Goal: Information Seeking & Learning: Learn about a topic

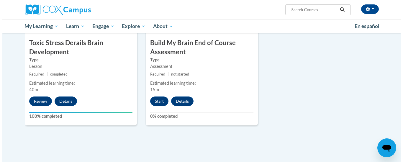
scroll to position [354, 0]
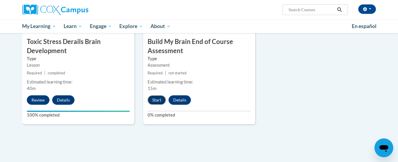
click at [154, 97] on button "Start" at bounding box center [157, 99] width 18 height 9
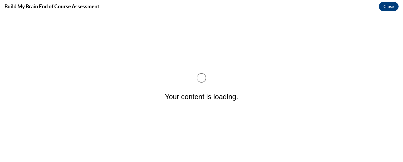
scroll to position [0, 0]
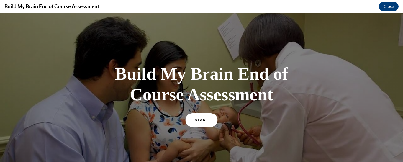
click at [198, 116] on link "START" at bounding box center [201, 120] width 32 height 14
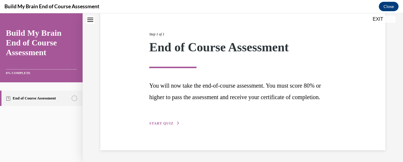
scroll to position [75, 0]
click at [158, 122] on span "START QUIZ" at bounding box center [161, 123] width 24 height 4
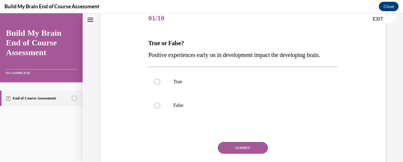
scroll to position [65, 0]
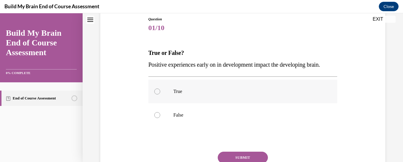
click at [156, 94] on div at bounding box center [157, 91] width 6 height 6
click at [156, 94] on input "True" at bounding box center [157, 91] width 6 height 6
radio input "true"
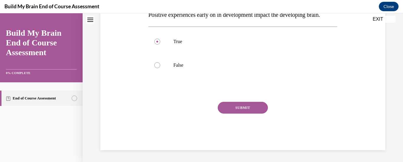
scroll to position [127, 0]
click at [245, 105] on button "SUBMIT" at bounding box center [243, 108] width 50 height 12
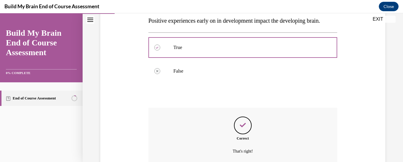
scroll to position [175, 0]
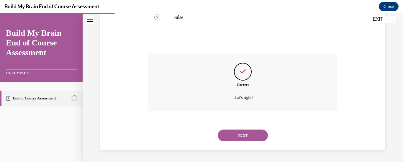
click at [240, 134] on button "NEXT" at bounding box center [243, 135] width 50 height 12
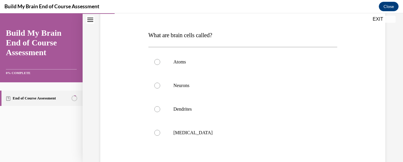
scroll to position [86, 0]
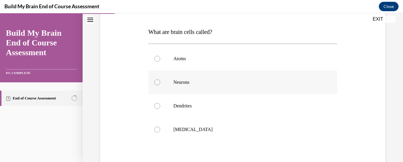
click at [155, 81] on div at bounding box center [157, 82] width 6 height 6
click at [155, 81] on input "Neurons" at bounding box center [157, 82] width 6 height 6
radio input "true"
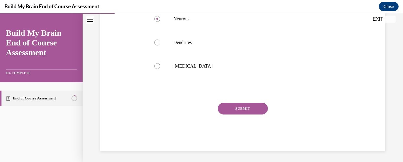
scroll to position [151, 0]
click at [249, 107] on button "SUBMIT" at bounding box center [243, 108] width 50 height 12
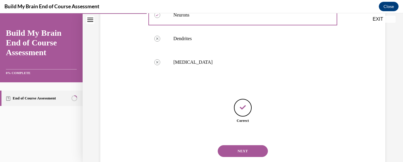
scroll to position [169, 0]
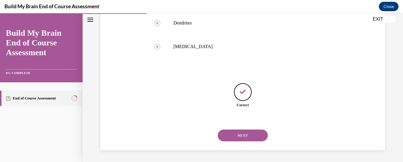
click at [244, 132] on button "NEXT" at bounding box center [243, 135] width 50 height 12
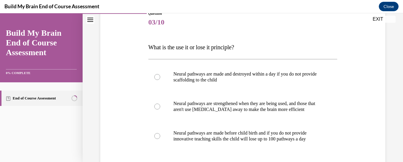
scroll to position [83, 0]
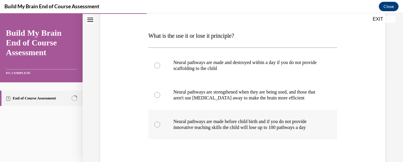
click at [158, 124] on div at bounding box center [157, 124] width 6 height 6
click at [158, 124] on input "Neural pathways are made before child birth and if you do not provide innovativ…" at bounding box center [157, 124] width 6 height 6
radio input "true"
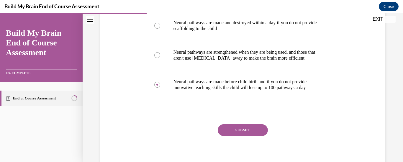
scroll to position [130, 0]
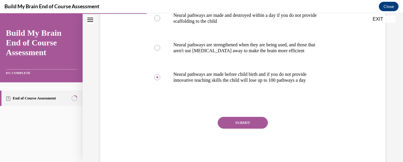
click at [239, 122] on button "SUBMIT" at bounding box center [243, 123] width 50 height 12
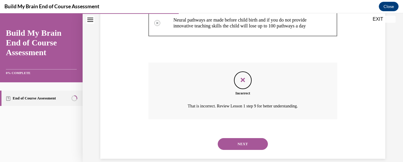
scroll to position [193, 0]
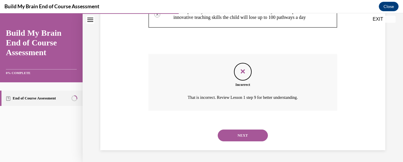
click at [235, 134] on button "NEXT" at bounding box center [243, 135] width 50 height 12
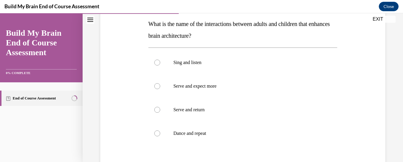
scroll to position [106, 0]
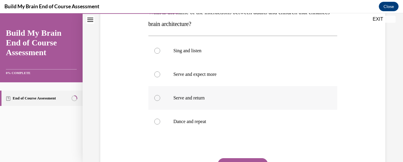
click at [156, 97] on div at bounding box center [157, 98] width 6 height 6
click at [156, 97] on input "Serve and return" at bounding box center [157, 98] width 6 height 6
radio input "true"
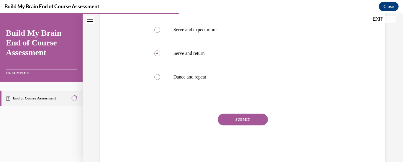
scroll to position [153, 0]
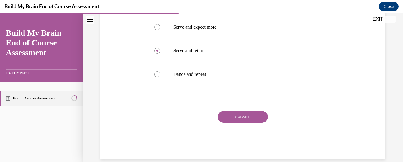
click at [245, 114] on button "SUBMIT" at bounding box center [243, 117] width 50 height 12
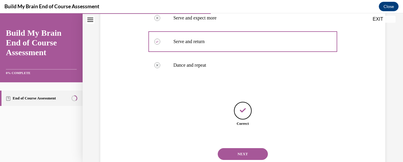
scroll to position [181, 0]
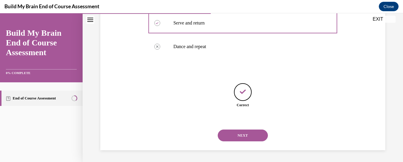
click at [240, 135] on button "NEXT" at bounding box center [243, 135] width 50 height 12
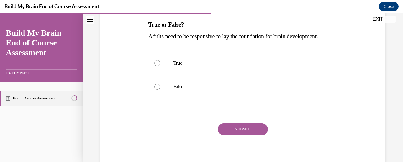
scroll to position [94, 0]
click at [156, 65] on div at bounding box center [157, 63] width 6 height 6
click at [156, 65] on input "True" at bounding box center [157, 63] width 6 height 6
radio input "true"
click at [234, 134] on button "SUBMIT" at bounding box center [243, 129] width 50 height 12
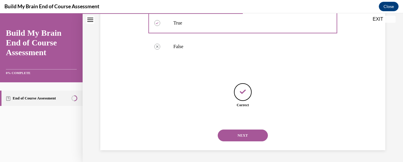
scroll to position [146, 0]
click at [237, 134] on button "NEXT" at bounding box center [243, 135] width 50 height 12
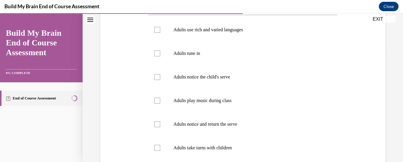
scroll to position [127, 0]
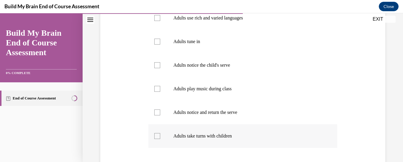
click at [157, 133] on div at bounding box center [157, 136] width 6 height 6
click at [157, 133] on input "Adults take turns with children" at bounding box center [157, 136] width 6 height 6
checkbox input "true"
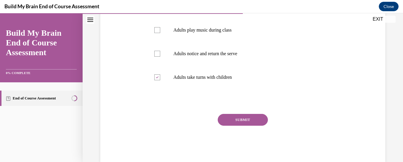
scroll to position [186, 0]
click at [240, 119] on button "SUBMIT" at bounding box center [243, 120] width 50 height 12
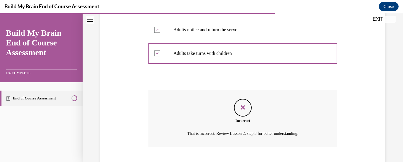
scroll to position [246, 0]
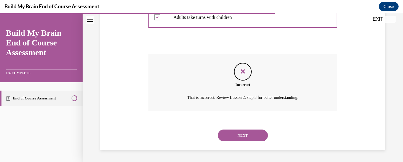
click at [242, 133] on button "NEXT" at bounding box center [243, 135] width 50 height 12
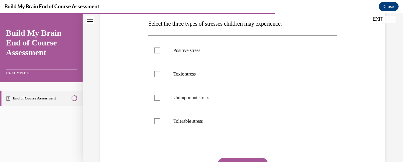
scroll to position [106, 0]
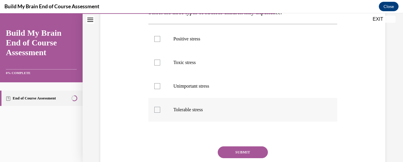
click at [156, 110] on div at bounding box center [157, 110] width 6 height 6
click at [156, 110] on input "Tolerable stress" at bounding box center [157, 110] width 6 height 6
checkbox input "true"
click at [156, 60] on div at bounding box center [157, 63] width 6 height 6
click at [156, 60] on input "Toxic stress" at bounding box center [157, 63] width 6 height 6
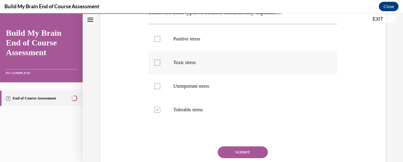
checkbox input "true"
click at [156, 37] on div at bounding box center [157, 39] width 6 height 6
click at [156, 37] on input "Positive stress" at bounding box center [157, 39] width 6 height 6
checkbox input "true"
click at [239, 147] on button "SUBMIT" at bounding box center [243, 152] width 50 height 12
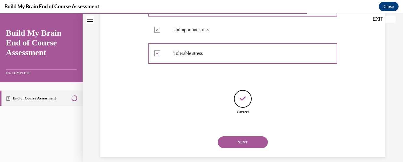
scroll to position [169, 0]
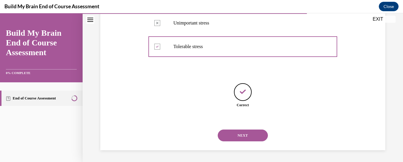
click at [239, 131] on button "NEXT" at bounding box center [243, 135] width 50 height 12
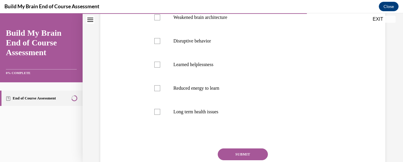
scroll to position [129, 0]
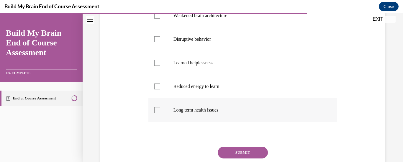
click at [157, 107] on div at bounding box center [157, 110] width 6 height 6
click at [157, 107] on input "Long term health issues" at bounding box center [157, 110] width 6 height 6
checkbox input "true"
click at [236, 149] on button "SUBMIT" at bounding box center [243, 153] width 50 height 12
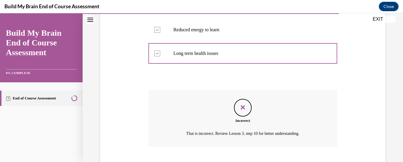
scroll to position [222, 0]
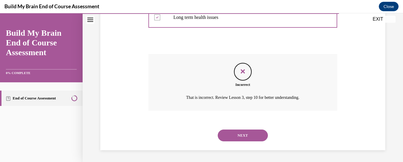
click at [239, 134] on button "NEXT" at bounding box center [243, 135] width 50 height 12
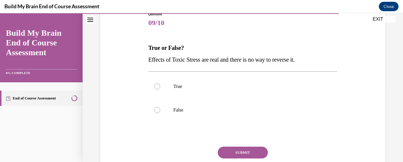
scroll to position [83, 0]
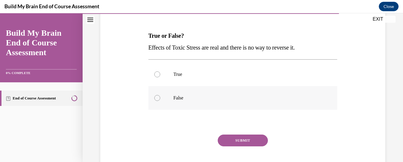
click at [155, 95] on div at bounding box center [157, 98] width 6 height 6
click at [155, 95] on input "False" at bounding box center [157, 98] width 6 height 6
radio input "true"
click at [234, 137] on button "SUBMIT" at bounding box center [243, 140] width 50 height 12
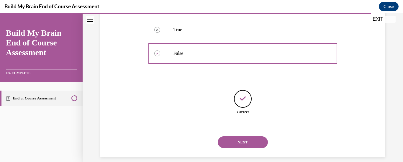
scroll to position [134, 0]
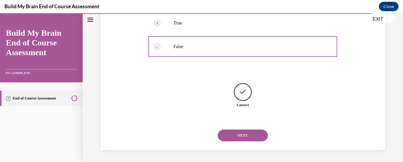
click at [236, 132] on button "NEXT" at bounding box center [243, 135] width 50 height 12
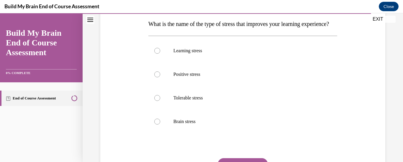
scroll to position [106, 0]
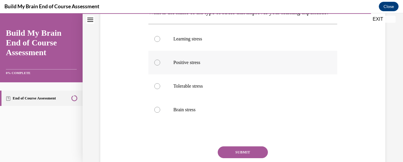
click at [156, 65] on div at bounding box center [157, 63] width 6 height 6
click at [156, 65] on input "Positive stress" at bounding box center [157, 63] width 6 height 6
radio input "true"
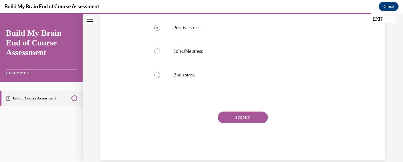
scroll to position [142, 0]
click at [241, 123] on button "SUBMIT" at bounding box center [243, 117] width 50 height 12
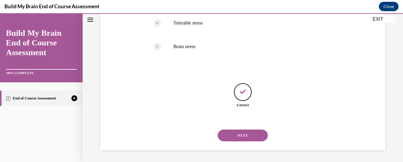
scroll to position [181, 0]
click at [239, 133] on button "NEXT" at bounding box center [243, 135] width 50 height 12
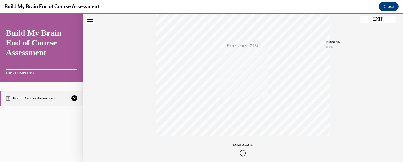
scroll to position [130, 0]
click at [240, 147] on icon "button" at bounding box center [242, 150] width 21 height 6
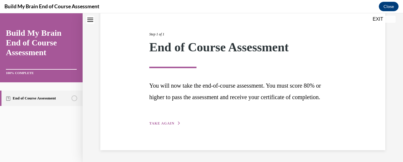
scroll to position [75, 0]
click at [161, 121] on button "TAKE AGAIN" at bounding box center [165, 123] width 32 height 5
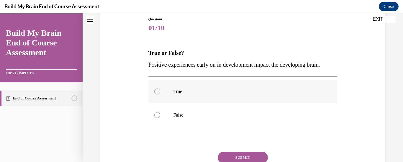
click at [157, 94] on div at bounding box center [157, 91] width 6 height 6
click at [157, 94] on input "True" at bounding box center [157, 91] width 6 height 6
radio input "true"
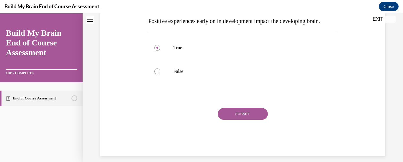
scroll to position [113, 0]
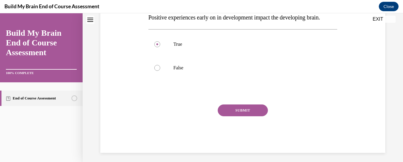
click at [244, 116] on button "SUBMIT" at bounding box center [243, 110] width 50 height 12
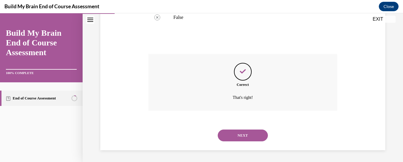
scroll to position [175, 0]
click at [242, 133] on button "NEXT" at bounding box center [243, 135] width 50 height 12
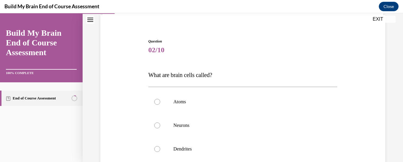
scroll to position [47, 0]
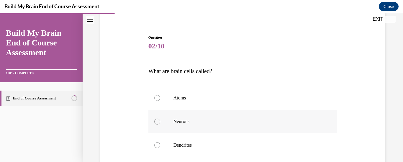
click at [154, 120] on div at bounding box center [157, 122] width 6 height 6
click at [154, 120] on input "Neurons" at bounding box center [157, 122] width 6 height 6
radio input "true"
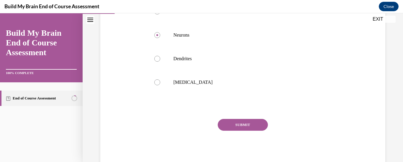
scroll to position [142, 0]
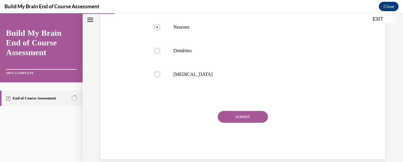
click at [236, 117] on button "SUBMIT" at bounding box center [243, 117] width 50 height 12
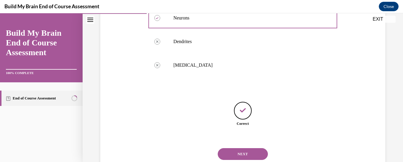
scroll to position [169, 0]
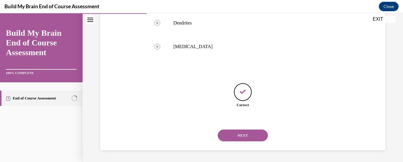
click at [242, 132] on button "NEXT" at bounding box center [243, 135] width 50 height 12
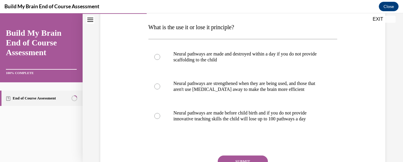
scroll to position [94, 0]
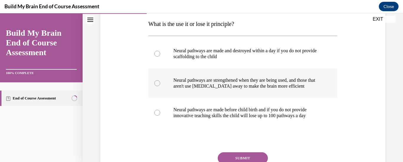
click at [156, 82] on div at bounding box center [157, 83] width 6 height 6
click at [156, 82] on input "Neural pathways are strengthened when they are being used, and those that aren'…" at bounding box center [157, 83] width 6 height 6
radio input "true"
click at [231, 153] on button "SUBMIT" at bounding box center [243, 158] width 50 height 12
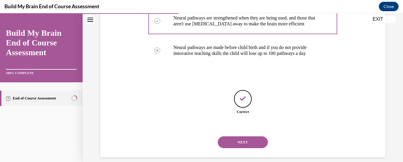
scroll to position [163, 0]
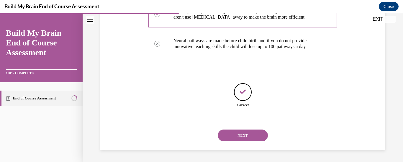
click at [240, 132] on button "NEXT" at bounding box center [243, 135] width 50 height 12
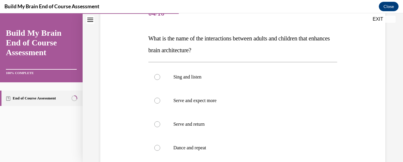
scroll to position [94, 0]
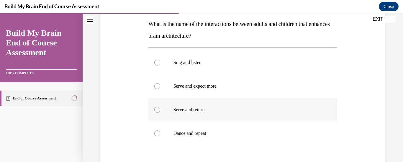
click at [157, 109] on div at bounding box center [157, 110] width 6 height 6
click at [157, 109] on input "Serve and return" at bounding box center [157, 110] width 6 height 6
radio input "true"
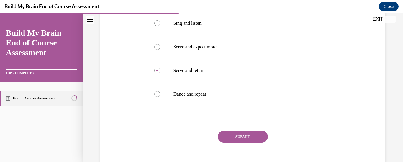
scroll to position [142, 0]
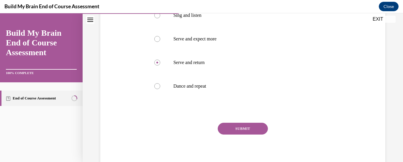
click at [236, 125] on button "SUBMIT" at bounding box center [243, 129] width 50 height 12
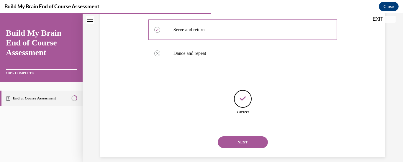
scroll to position [181, 0]
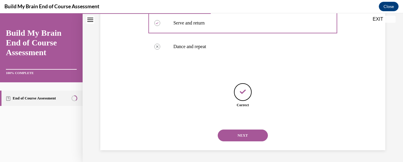
click at [236, 133] on button "NEXT" at bounding box center [243, 135] width 50 height 12
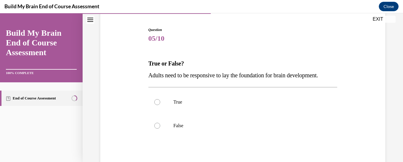
scroll to position [59, 0]
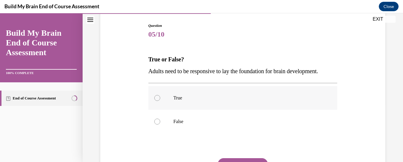
click at [157, 101] on div at bounding box center [157, 98] width 6 height 6
click at [157, 101] on input "True" at bounding box center [157, 98] width 6 height 6
radio input "true"
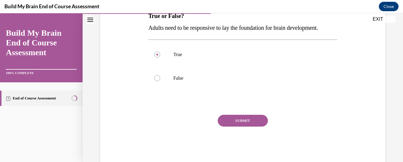
scroll to position [106, 0]
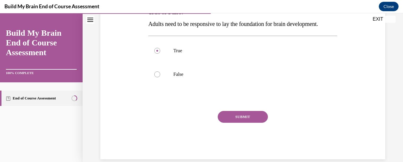
click at [242, 123] on button "SUBMIT" at bounding box center [243, 117] width 50 height 12
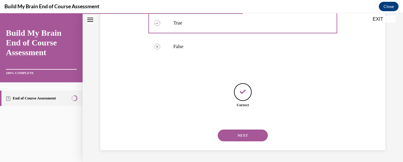
scroll to position [146, 0]
click at [239, 135] on button "NEXT" at bounding box center [243, 135] width 50 height 12
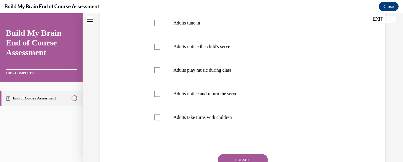
scroll to position [0, 0]
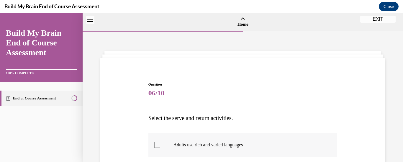
click at [157, 142] on div at bounding box center [157, 145] width 6 height 6
click at [157, 142] on input "Adults use rich and varied languages" at bounding box center [157, 145] width 6 height 6
checkbox input "true"
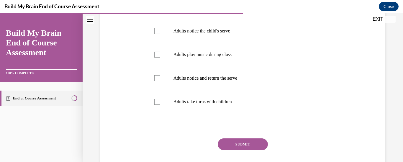
scroll to position [165, 0]
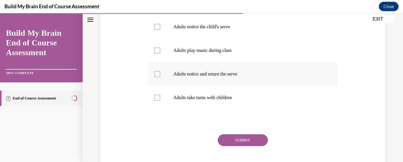
click at [156, 71] on div at bounding box center [157, 74] width 6 height 6
click at [156, 71] on input "Adults notice and return the serve" at bounding box center [157, 74] width 6 height 6
checkbox input "true"
click at [243, 138] on button "SUBMIT" at bounding box center [243, 140] width 50 height 12
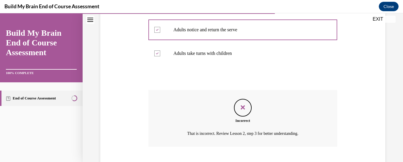
scroll to position [246, 0]
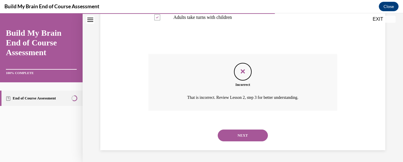
click at [241, 132] on button "NEXT" at bounding box center [243, 135] width 50 height 12
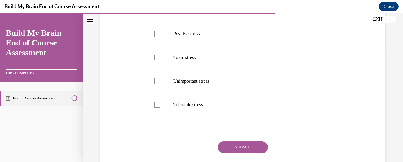
scroll to position [118, 0]
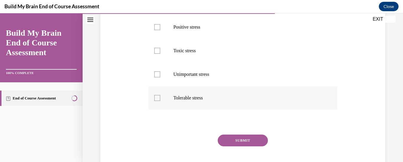
click at [156, 98] on div at bounding box center [157, 98] width 6 height 6
click at [156, 98] on input "Tolerable stress" at bounding box center [157, 98] width 6 height 6
checkbox input "true"
click at [155, 25] on div at bounding box center [157, 27] width 6 height 6
click at [155, 25] on input "Positive stress" at bounding box center [157, 27] width 6 height 6
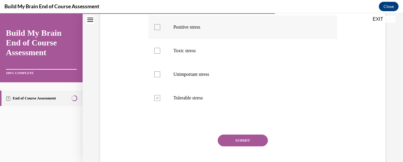
checkbox input "true"
click at [155, 49] on div at bounding box center [157, 51] width 6 height 6
click at [155, 49] on input "Toxic stress" at bounding box center [157, 51] width 6 height 6
checkbox input "true"
click at [242, 138] on button "SUBMIT" at bounding box center [243, 140] width 50 height 12
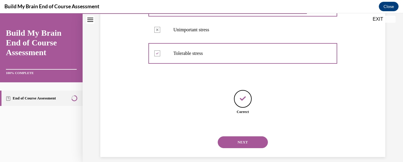
scroll to position [169, 0]
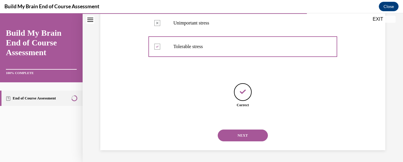
click at [239, 134] on button "NEXT" at bounding box center [243, 135] width 50 height 12
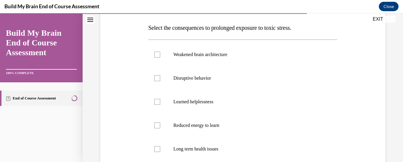
scroll to position [94, 0]
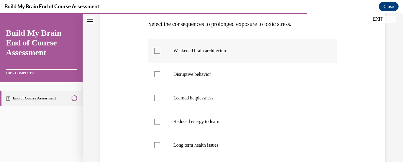
click at [156, 49] on div at bounding box center [157, 51] width 6 height 6
click at [156, 49] on input "Weakened brain architecture" at bounding box center [157, 51] width 6 height 6
checkbox input "true"
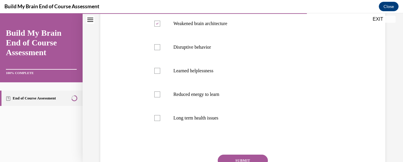
scroll to position [130, 0]
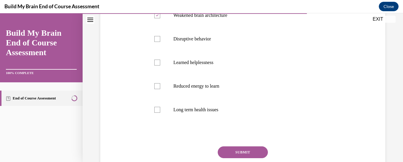
click at [258, 150] on button "SUBMIT" at bounding box center [243, 152] width 50 height 12
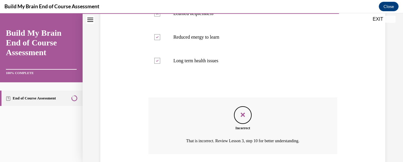
scroll to position [199, 0]
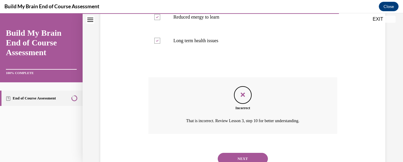
click at [243, 154] on button "NEXT" at bounding box center [243, 159] width 50 height 12
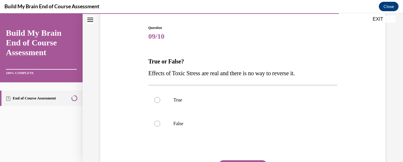
scroll to position [71, 0]
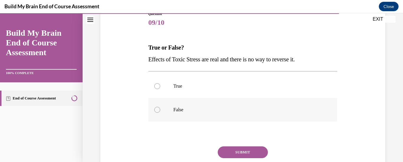
click at [157, 107] on div at bounding box center [157, 110] width 6 height 6
click at [157, 107] on input "False" at bounding box center [157, 110] width 6 height 6
radio input "true"
click at [234, 149] on button "SUBMIT" at bounding box center [243, 152] width 50 height 12
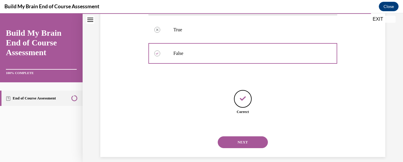
scroll to position [134, 0]
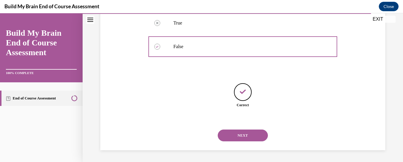
click at [239, 132] on button "NEXT" at bounding box center [243, 135] width 50 height 12
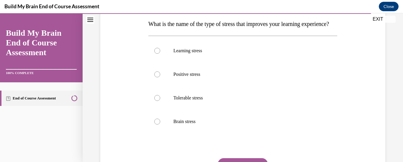
scroll to position [106, 0]
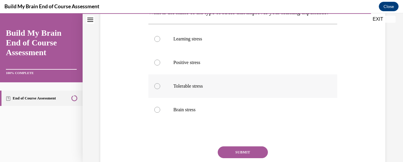
click at [156, 89] on div at bounding box center [157, 86] width 6 height 6
click at [156, 89] on input "Tolerable stress" at bounding box center [157, 86] width 6 height 6
radio input "true"
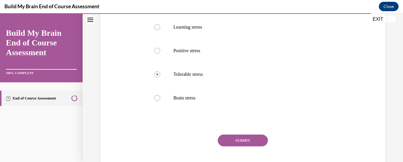
scroll to position [130, 0]
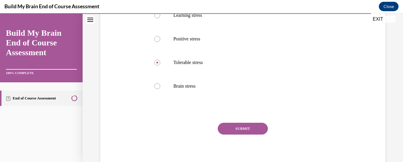
click at [240, 134] on button "SUBMIT" at bounding box center [243, 129] width 50 height 12
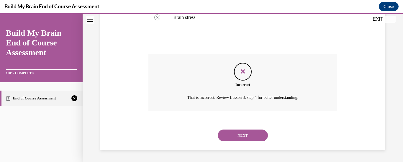
scroll to position [210, 0]
click at [234, 133] on button "NEXT" at bounding box center [243, 135] width 50 height 12
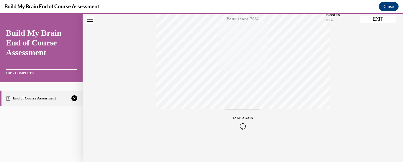
scroll to position [154, 0]
click at [242, 124] on icon "button" at bounding box center [242, 126] width 21 height 6
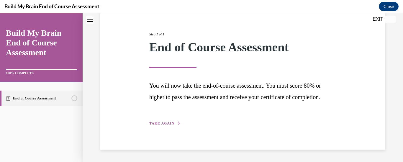
scroll to position [75, 0]
click at [162, 121] on button "TAKE AGAIN" at bounding box center [165, 123] width 32 height 5
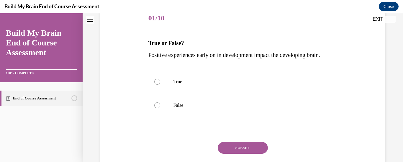
scroll to position [65, 0]
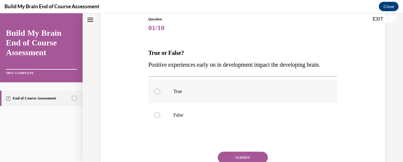
click at [155, 94] on div at bounding box center [157, 91] width 6 height 6
click at [155, 94] on input "True" at bounding box center [157, 91] width 6 height 6
radio input "true"
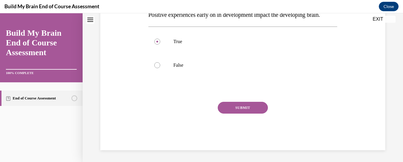
scroll to position [124, 0]
click at [239, 107] on button "SUBMIT" at bounding box center [243, 108] width 50 height 12
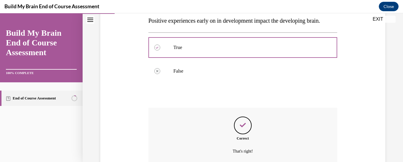
scroll to position [175, 0]
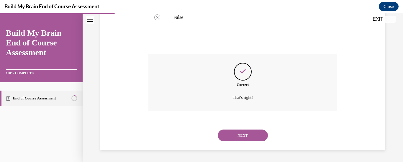
click at [239, 130] on button "NEXT" at bounding box center [243, 135] width 50 height 12
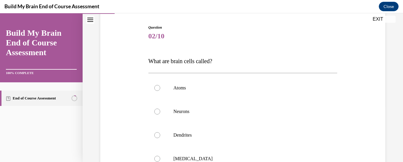
scroll to position [59, 0]
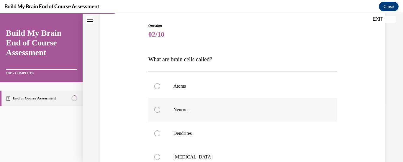
click at [156, 109] on div at bounding box center [157, 110] width 6 height 6
click at [156, 109] on input "Neurons" at bounding box center [157, 110] width 6 height 6
radio input "true"
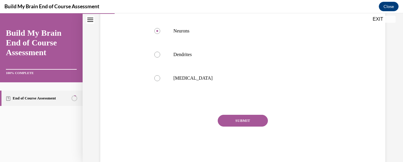
scroll to position [151, 0]
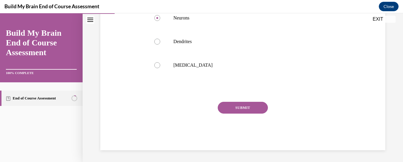
click at [245, 103] on button "SUBMIT" at bounding box center [243, 108] width 50 height 12
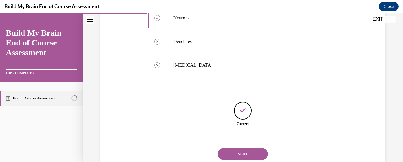
scroll to position [169, 0]
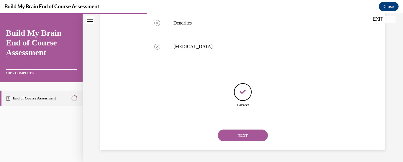
click at [238, 134] on button "NEXT" at bounding box center [243, 135] width 50 height 12
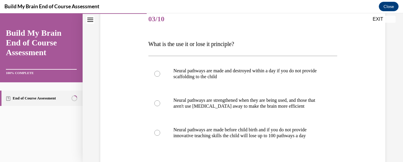
scroll to position [83, 0]
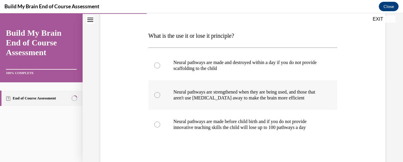
click at [156, 94] on div at bounding box center [157, 95] width 6 height 6
click at [156, 94] on input "Neural pathways are strengthened when they are being used, and those that aren'…" at bounding box center [157, 95] width 6 height 6
radio input "true"
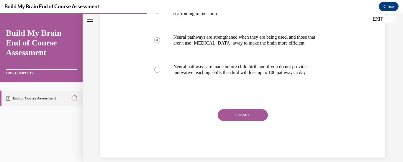
scroll to position [142, 0]
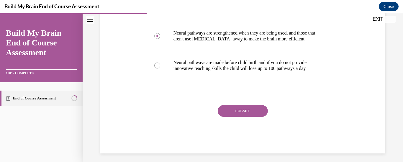
click at [246, 107] on button "SUBMIT" at bounding box center [243, 111] width 50 height 12
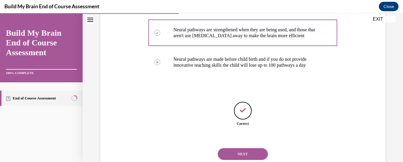
scroll to position [163, 0]
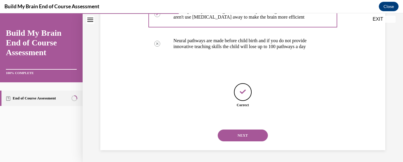
click at [236, 132] on button "NEXT" at bounding box center [243, 135] width 50 height 12
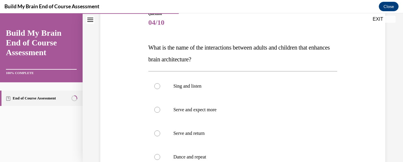
scroll to position [83, 0]
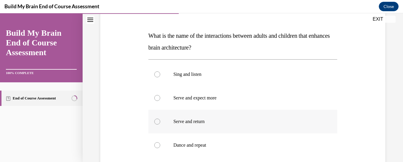
click at [155, 122] on div at bounding box center [157, 122] width 6 height 6
click at [155, 122] on input "Serve and return" at bounding box center [157, 122] width 6 height 6
radio input "true"
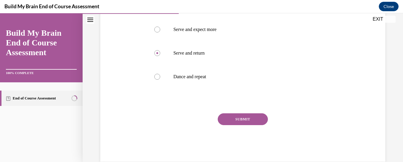
scroll to position [153, 0]
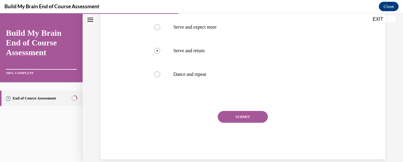
click at [235, 116] on button "SUBMIT" at bounding box center [243, 117] width 50 height 12
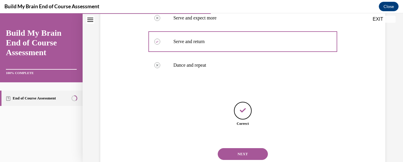
scroll to position [181, 0]
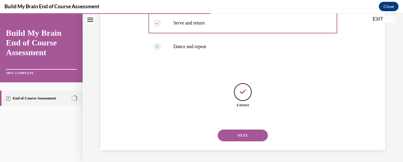
click at [243, 132] on button "NEXT" at bounding box center [243, 135] width 50 height 12
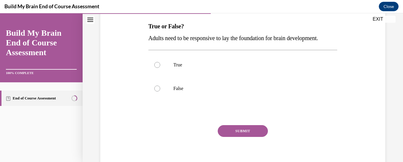
scroll to position [94, 0]
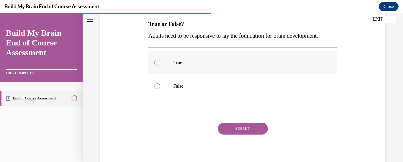
click at [155, 65] on div at bounding box center [157, 63] width 6 height 6
click at [155, 65] on input "True" at bounding box center [157, 63] width 6 height 6
radio input "true"
click at [238, 134] on button "SUBMIT" at bounding box center [243, 129] width 50 height 12
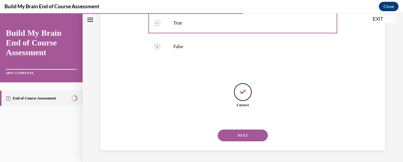
scroll to position [146, 0]
click at [242, 132] on button "NEXT" at bounding box center [243, 135] width 50 height 12
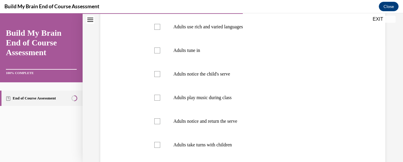
scroll to position [130, 0]
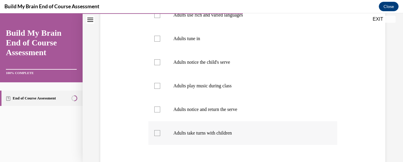
click at [157, 131] on div at bounding box center [157, 133] width 6 height 6
click at [157, 131] on input "Adults take turns with children" at bounding box center [157, 133] width 6 height 6
checkbox input "true"
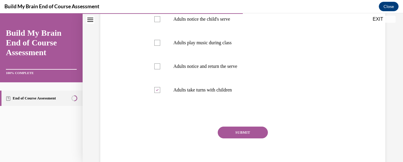
scroll to position [177, 0]
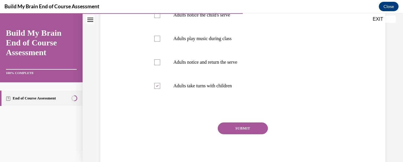
click at [244, 124] on button "SUBMIT" at bounding box center [243, 128] width 50 height 12
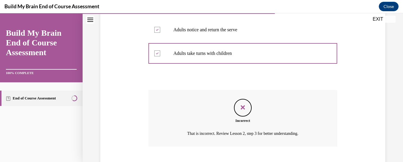
scroll to position [246, 0]
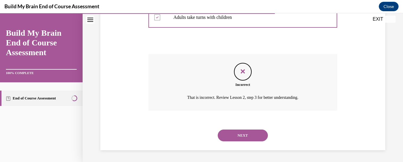
click at [243, 130] on button "NEXT" at bounding box center [243, 135] width 50 height 12
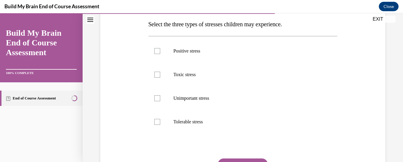
scroll to position [94, 0]
click at [239, 76] on p "Toxic stress" at bounding box center [247, 74] width 149 height 6
click at [160, 76] on input "Toxic stress" at bounding box center [157, 74] width 6 height 6
checkbox input "true"
click at [155, 48] on div at bounding box center [157, 51] width 6 height 6
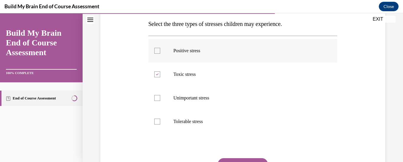
click at [155, 48] on input "Positive stress" at bounding box center [157, 51] width 6 height 6
checkbox input "true"
click at [155, 121] on div at bounding box center [157, 122] width 6 height 6
click at [155, 121] on input "Tolerable stress" at bounding box center [157, 122] width 6 height 6
checkbox input "true"
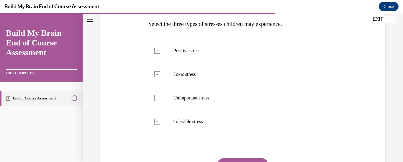
click at [243, 156] on div "Question 07/10 Select the three types of stresses children may experience. Posi…" at bounding box center [242, 97] width 189 height 219
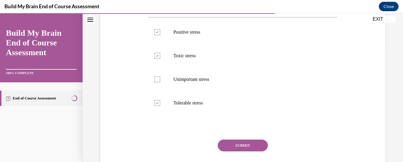
scroll to position [118, 0]
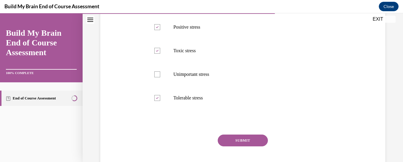
click at [244, 138] on button "SUBMIT" at bounding box center [243, 140] width 50 height 12
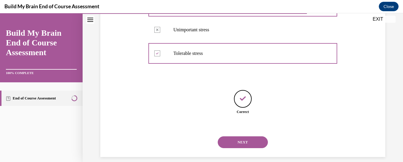
scroll to position [169, 0]
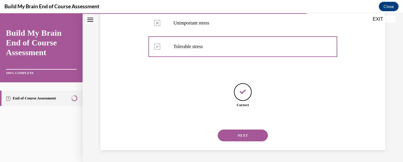
drag, startPoint x: 244, startPoint y: 138, endPoint x: 241, endPoint y: 131, distance: 7.9
click at [241, 131] on button "NEXT" at bounding box center [243, 135] width 50 height 12
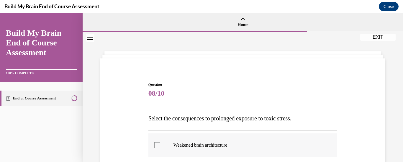
click at [241, 133] on label "Weakened brain architecture" at bounding box center [242, 145] width 189 height 24
click at [160, 142] on input "Weakened brain architecture" at bounding box center [157, 145] width 6 height 6
checkbox input "true"
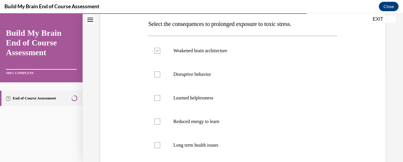
scroll to position [106, 0]
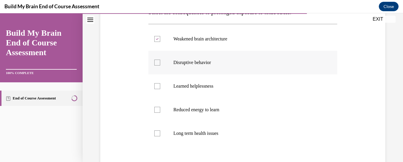
click at [155, 60] on div at bounding box center [157, 63] width 6 height 6
click at [155, 60] on input "Disruptive behavior" at bounding box center [157, 63] width 6 height 6
checkbox input "true"
click at [154, 109] on div at bounding box center [157, 110] width 6 height 6
click at [154, 109] on input "Reduced energy to learn" at bounding box center [157, 110] width 6 height 6
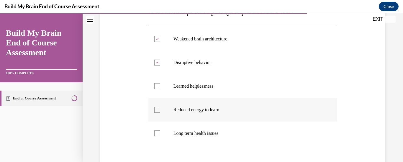
checkbox input "true"
click at [157, 131] on div at bounding box center [157, 133] width 6 height 6
click at [157, 131] on input "Long term health issues" at bounding box center [157, 133] width 6 height 6
checkbox input "true"
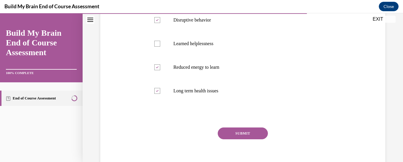
scroll to position [153, 0]
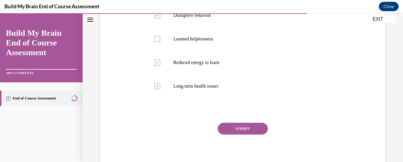
click at [244, 124] on button "SUBMIT" at bounding box center [243, 129] width 50 height 12
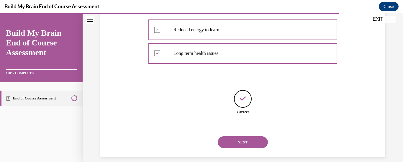
scroll to position [193, 0]
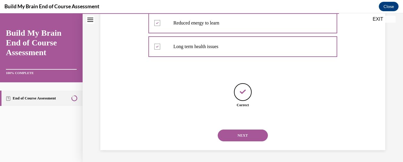
click at [242, 131] on button "NEXT" at bounding box center [243, 135] width 50 height 12
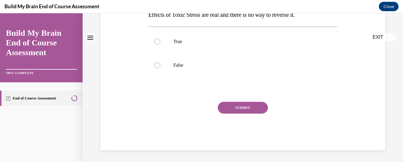
scroll to position [0, 0]
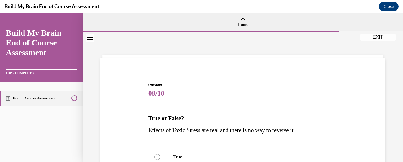
click at [398, 158] on div "Question 09/10 True or False? Effects of Toxic Stress are real and there is no …" at bounding box center [243, 154] width 320 height 245
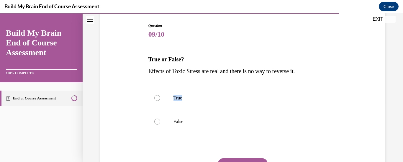
scroll to position [71, 0]
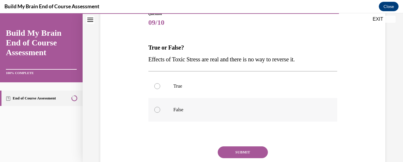
click at [156, 109] on div at bounding box center [157, 110] width 6 height 6
click at [156, 109] on input "False" at bounding box center [157, 110] width 6 height 6
radio input "true"
click at [239, 149] on button "SUBMIT" at bounding box center [243, 152] width 50 height 12
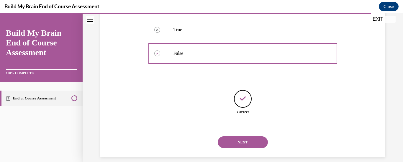
scroll to position [134, 0]
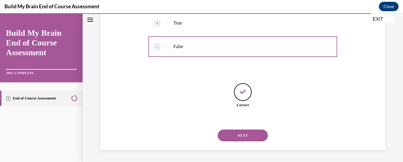
click at [237, 133] on button "NEXT" at bounding box center [243, 135] width 50 height 12
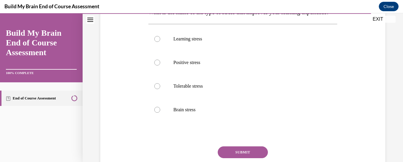
scroll to position [94, 0]
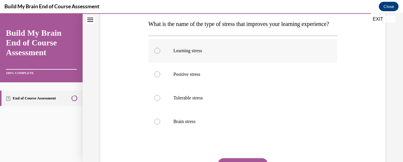
click at [156, 54] on div at bounding box center [157, 51] width 6 height 6
click at [156, 54] on input "Learning stress" at bounding box center [157, 51] width 6 height 6
radio input "true"
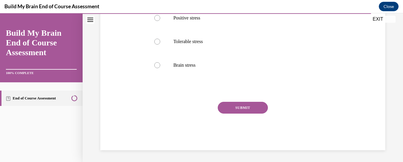
scroll to position [153, 0]
click at [240, 114] on button "SUBMIT" at bounding box center [243, 108] width 50 height 12
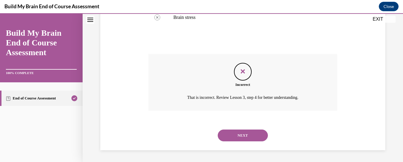
scroll to position [210, 0]
click at [243, 129] on button "NEXT" at bounding box center [243, 135] width 50 height 12
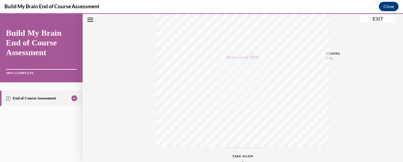
scroll to position [154, 0]
click at [376, 18] on button "EXIT" at bounding box center [377, 19] width 35 height 7
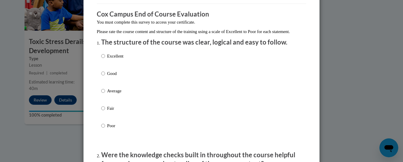
scroll to position [47, 0]
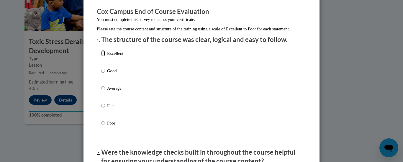
click at [101, 57] on input "Excellent" at bounding box center [103, 53] width 4 height 6
radio input "true"
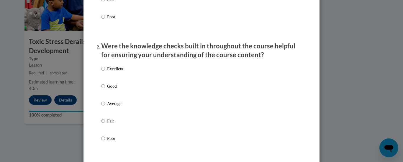
scroll to position [165, 0]
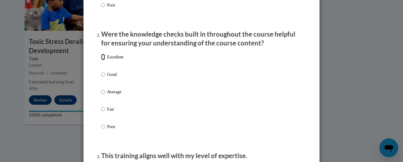
click at [101, 60] on input "Excellent" at bounding box center [103, 57] width 4 height 6
radio input "true"
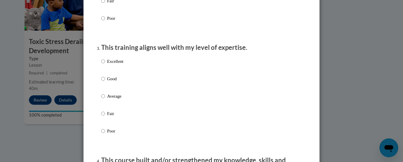
scroll to position [283, 0]
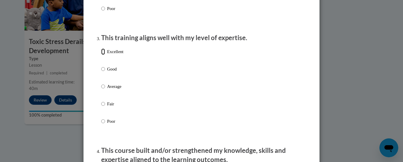
click at [101, 55] on input "Excellent" at bounding box center [103, 51] width 4 height 6
radio input "true"
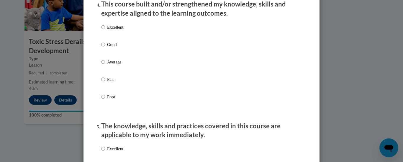
scroll to position [436, 0]
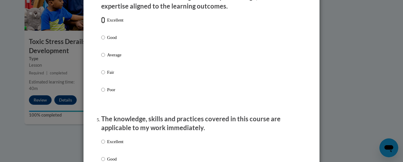
click at [101, 23] on input "Excellent" at bounding box center [103, 20] width 4 height 6
radio input "true"
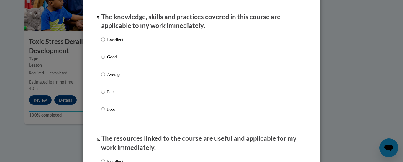
scroll to position [543, 0]
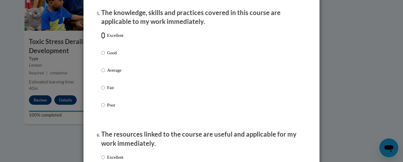
click at [101, 39] on input "Excellent" at bounding box center [103, 35] width 4 height 6
radio input "true"
click at [101, 39] on input "Excellent" at bounding box center [103, 35] width 4 height 6
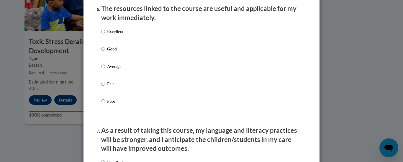
scroll to position [661, 0]
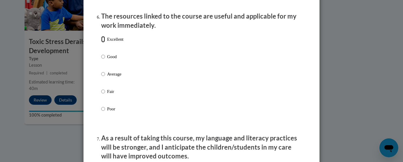
click at [101, 42] on input "Excellent" at bounding box center [103, 39] width 4 height 6
radio input "true"
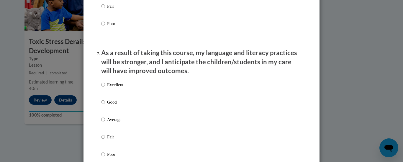
scroll to position [749, 0]
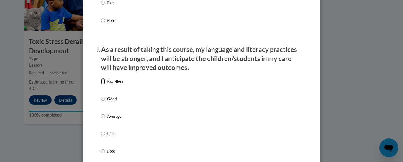
click at [101, 85] on input "Excellent" at bounding box center [103, 81] width 4 height 6
radio input "true"
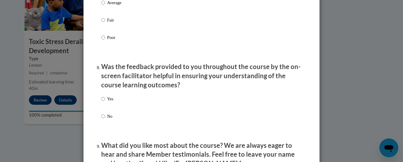
scroll to position [867, 0]
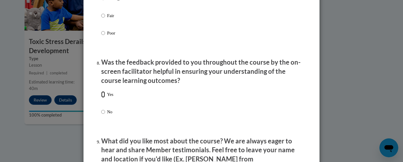
click at [101, 98] on input "Yes" at bounding box center [103, 94] width 4 height 6
radio input "true"
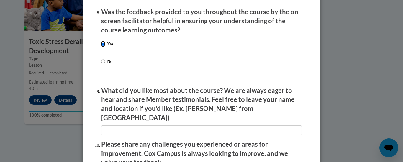
scroll to position [955, 0]
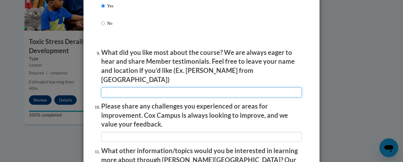
click at [124, 87] on input "textbox" at bounding box center [201, 92] width 201 height 10
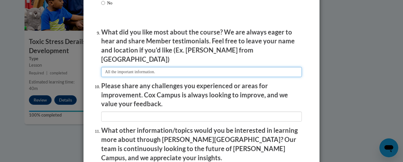
scroll to position [1014, 0]
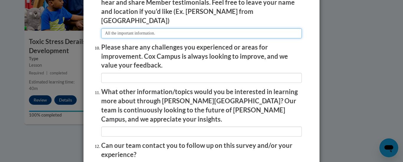
type input "All the important information."
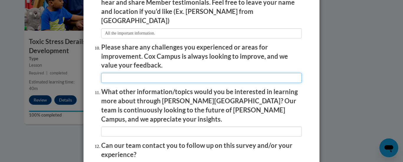
click at [117, 73] on input "textbox" at bounding box center [201, 78] width 201 height 10
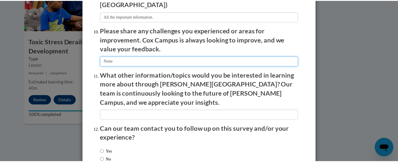
scroll to position [1044, 0]
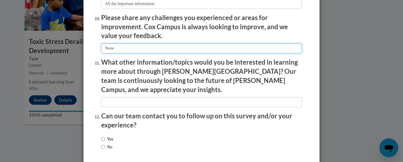
type input "None"
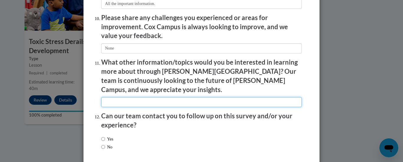
click at [115, 97] on input "textbox" at bounding box center [201, 102] width 201 height 10
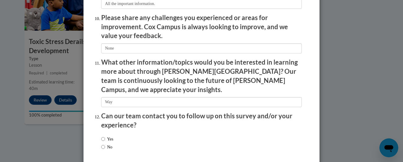
click at [127, 76] on p "What other information/topics would you be interested in learning more about th…" at bounding box center [201, 76] width 201 height 36
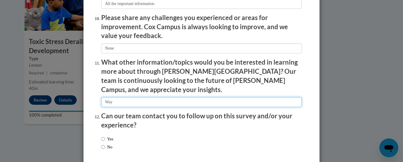
click at [116, 97] on input "textbox" at bounding box center [201, 102] width 201 height 10
type input "W"
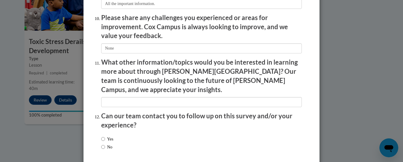
click at [103, 111] on p "Can our team contact you to follow up on this survey and/or your experience?" at bounding box center [201, 120] width 201 height 18
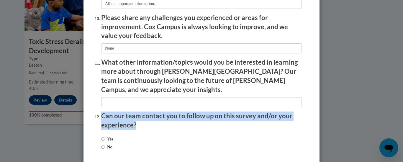
click at [103, 111] on p "Can our team contact you to follow up on this survey and/or your experience?" at bounding box center [201, 120] width 201 height 18
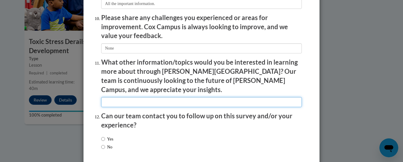
click at [113, 97] on input "textbox" at bounding box center [201, 102] width 201 height 10
type input "w"
click at [113, 97] on input "textbox" at bounding box center [201, 102] width 201 height 10
click at [144, 97] on input "textbox" at bounding box center [201, 102] width 201 height 10
type input "Ways to have parents"
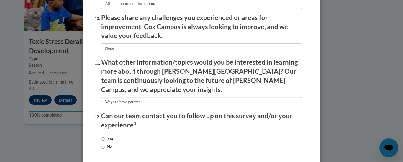
drag, startPoint x: 149, startPoint y: 130, endPoint x: 138, endPoint y: 88, distance: 43.6
drag, startPoint x: 376, startPoint y: 87, endPoint x: 372, endPoint y: 91, distance: 5.5
click at [374, 89] on div "Feedback Questionnaire Rate Course Comments Cox Campus End of Course Evaluation…" at bounding box center [201, 81] width 403 height 162
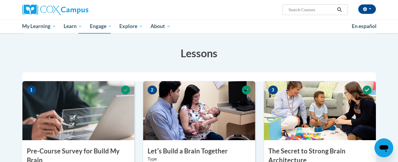
scroll to position [0, 0]
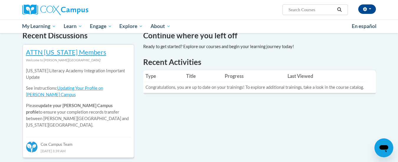
scroll to position [169, 0]
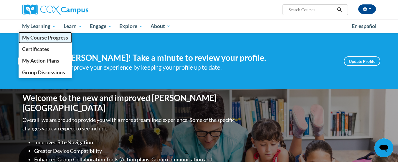
click at [36, 38] on span "My Course Progress" at bounding box center [45, 38] width 46 height 6
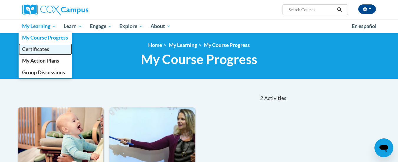
click at [33, 50] on span "Certificates" at bounding box center [35, 49] width 27 height 6
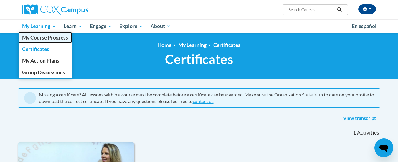
click at [42, 37] on span "My Course Progress" at bounding box center [45, 38] width 46 height 6
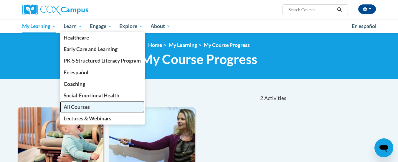
click at [79, 109] on span "All Courses" at bounding box center [77, 107] width 26 height 6
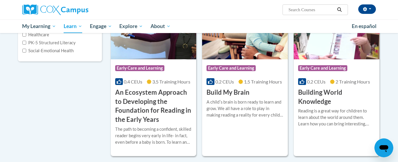
scroll to position [88, 0]
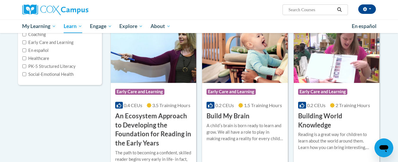
click at [312, 116] on h3 "Building World Knowledge" at bounding box center [336, 120] width 77 height 18
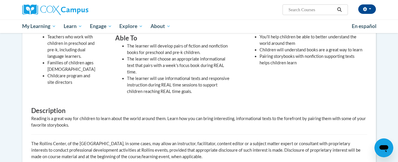
scroll to position [47, 0]
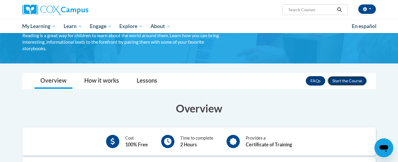
click at [350, 78] on button "Enroll" at bounding box center [347, 80] width 39 height 9
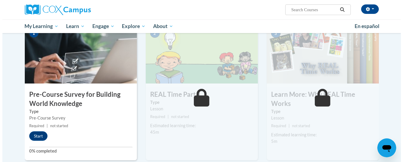
scroll to position [142, 0]
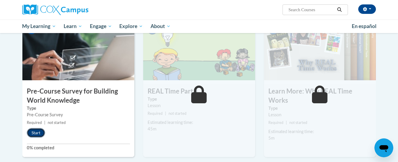
click at [35, 129] on button "Start" at bounding box center [36, 132] width 18 height 9
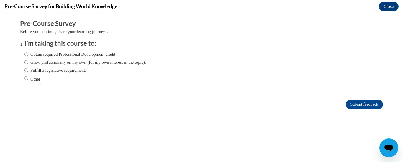
scroll to position [0, 0]
click at [24, 54] on input "Obtain required Professional Development credit." at bounding box center [26, 54] width 4 height 6
radio input "true"
click at [359, 104] on input "Submit feedback" at bounding box center [364, 104] width 37 height 9
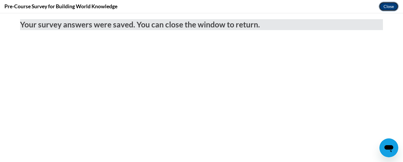
click at [390, 6] on button "Close" at bounding box center [389, 6] width 20 height 9
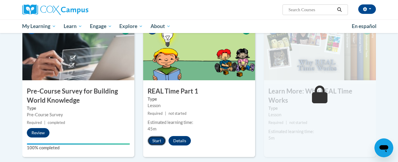
click at [155, 141] on button "Start" at bounding box center [157, 140] width 18 height 9
